Goal: Navigation & Orientation: Find specific page/section

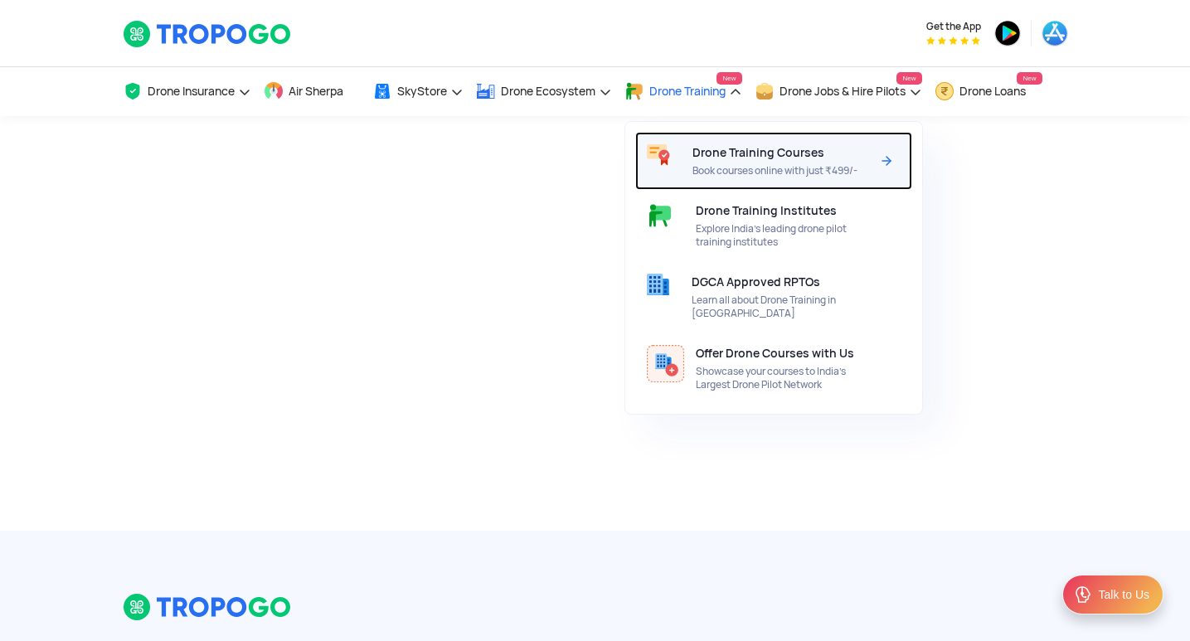
click at [734, 167] on span "Book courses online with just ₹499/-" at bounding box center [781, 170] width 178 height 13
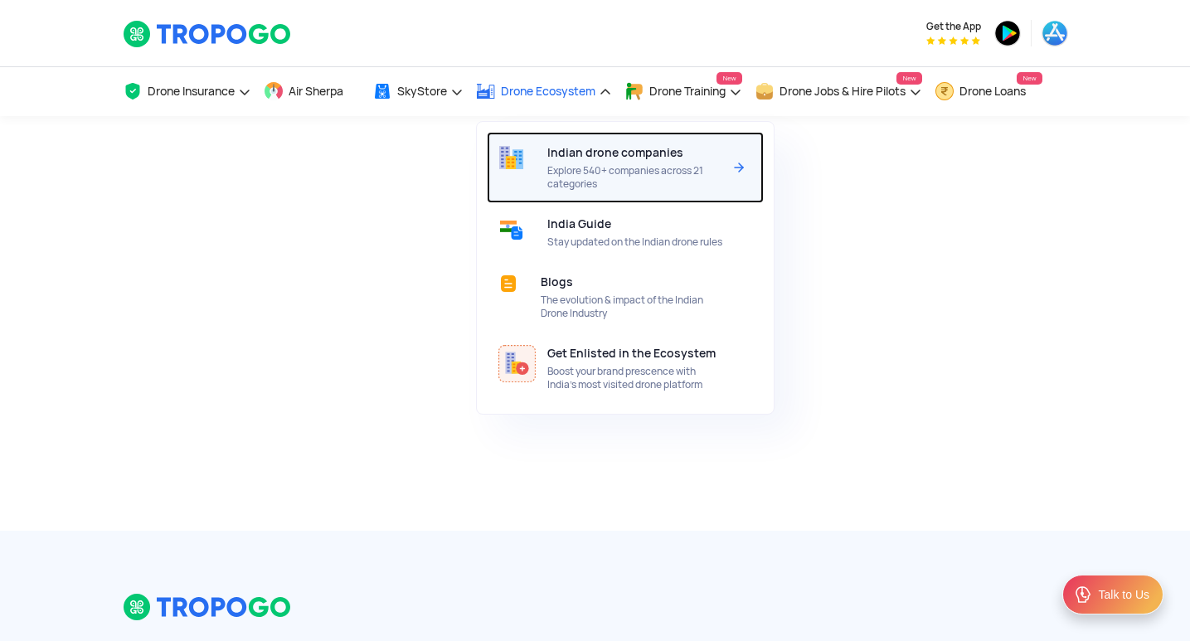
click at [595, 185] on span "Explore 540+ companies across 21 categories" at bounding box center [634, 177] width 175 height 27
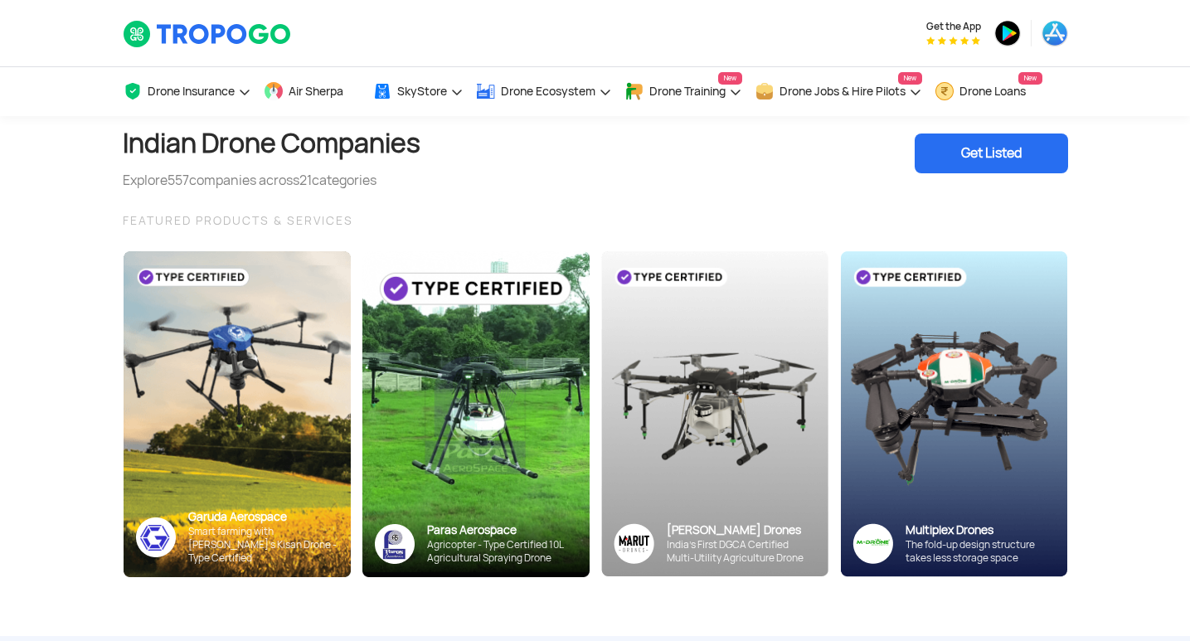
click at [963, 159] on div "Get Listed" at bounding box center [991, 154] width 153 height 40
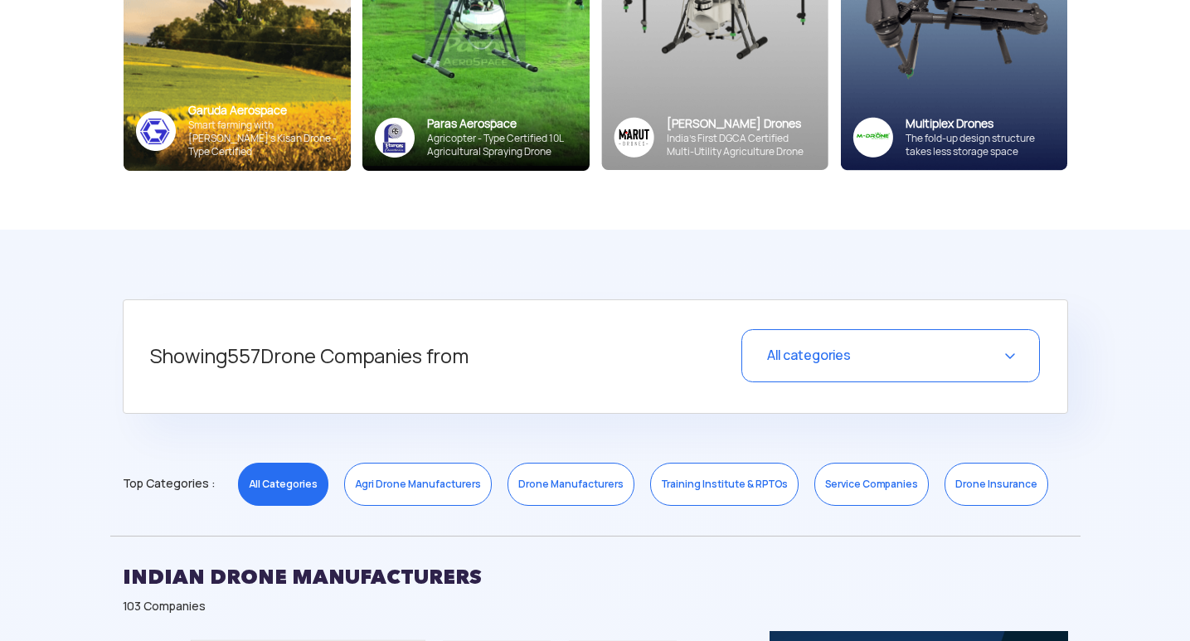
scroll to position [415, 0]
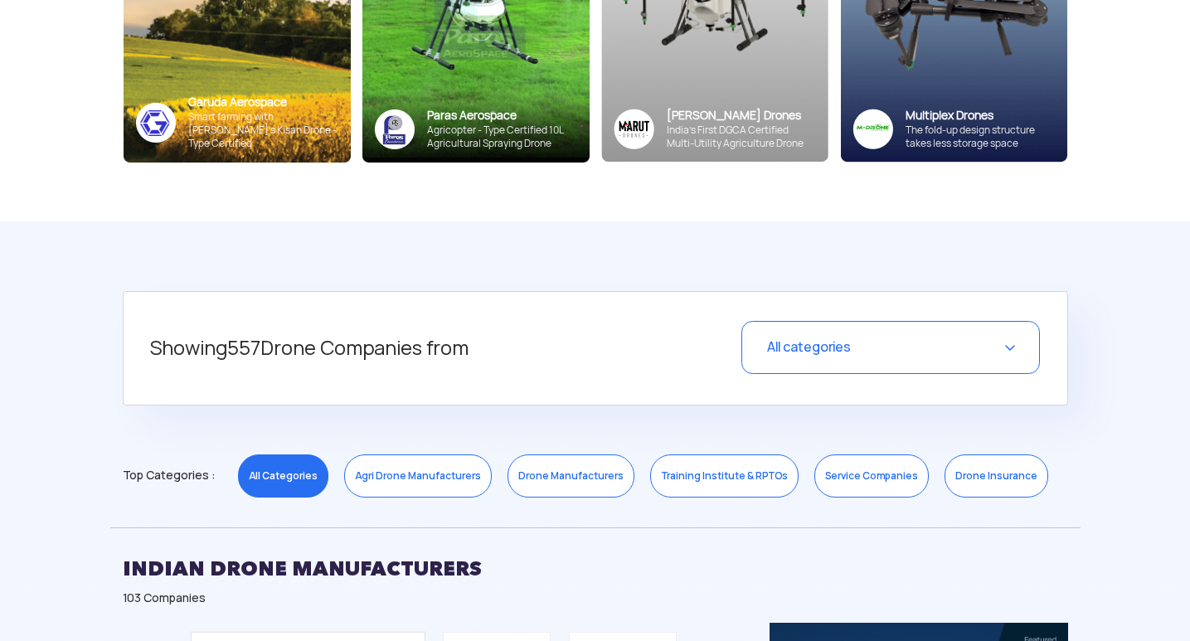
click at [831, 348] on span "All categories" at bounding box center [809, 346] width 84 height 17
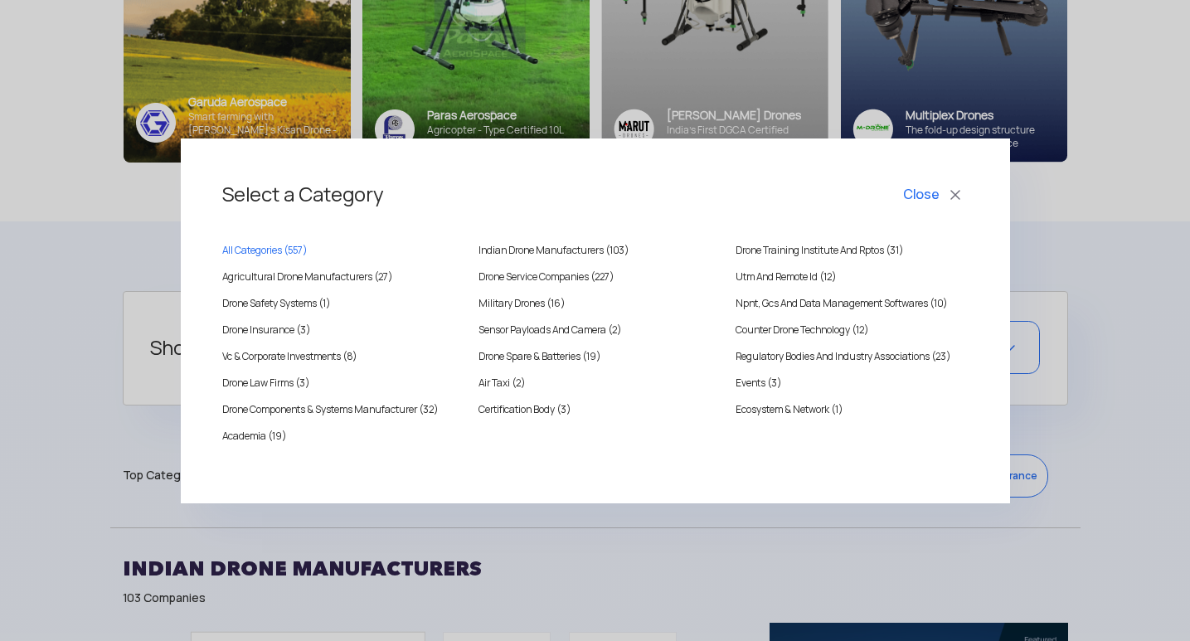
click at [951, 194] on button "Close" at bounding box center [934, 195] width 69 height 28
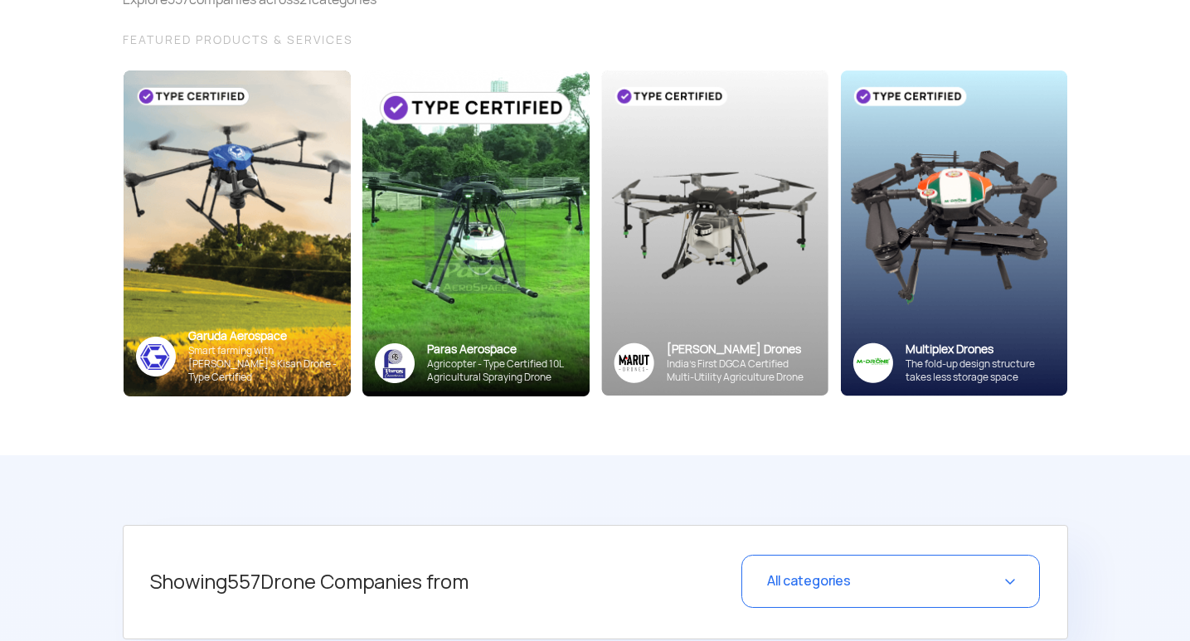
scroll to position [0, 0]
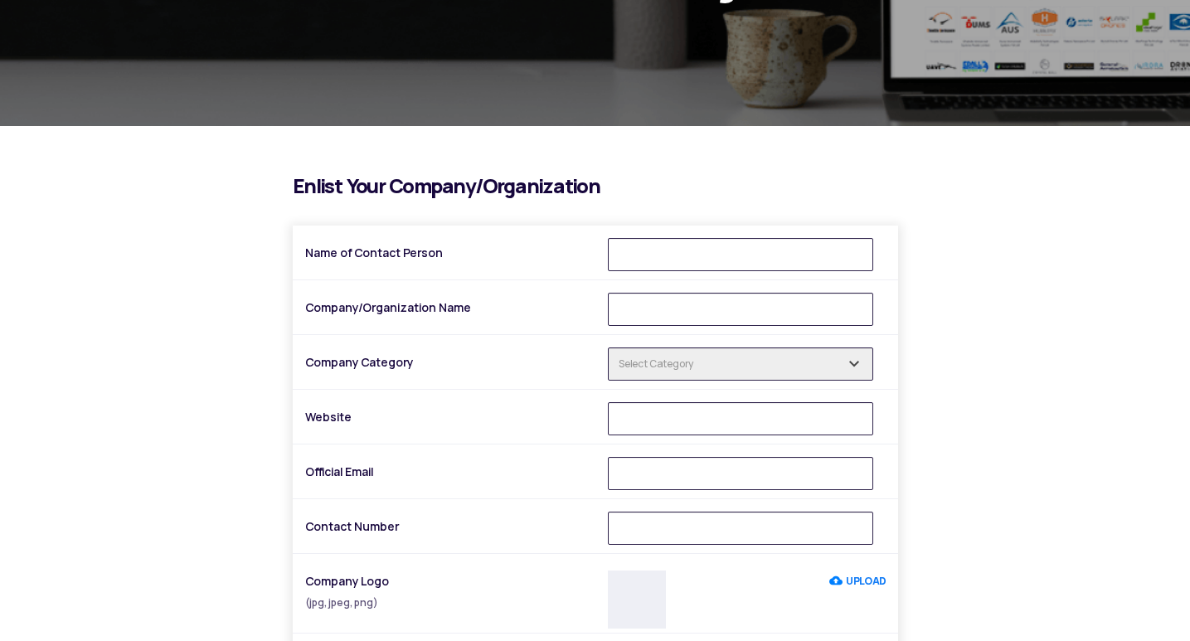
scroll to position [332, 0]
